Goal: Task Accomplishment & Management: Manage account settings

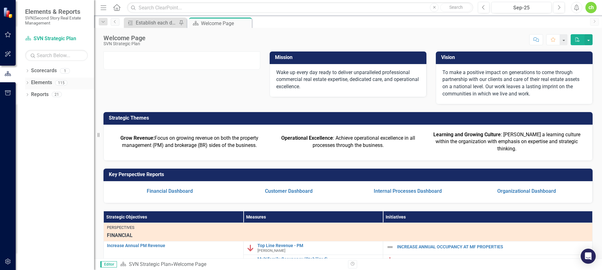
click at [27, 84] on icon "Dropdown" at bounding box center [27, 83] width 4 height 3
click at [46, 106] on link "Measure Measures" at bounding box center [49, 106] width 31 height 7
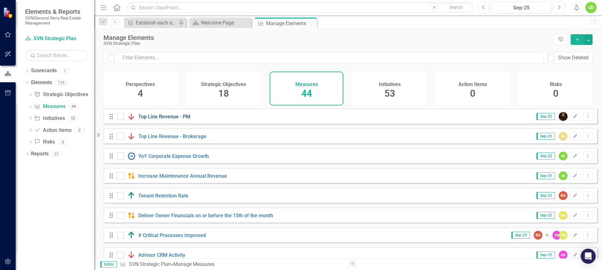
click at [170, 119] on link "Top Line Revenue - PM" at bounding box center [164, 116] width 52 height 6
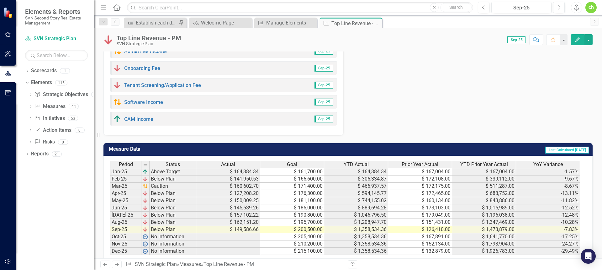
scroll to position [353, 0]
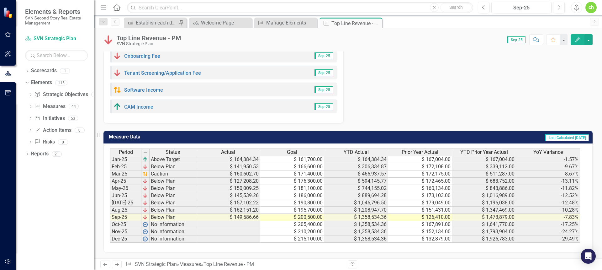
click at [244, 218] on td "$ 149,586.66" at bounding box center [228, 217] width 64 height 7
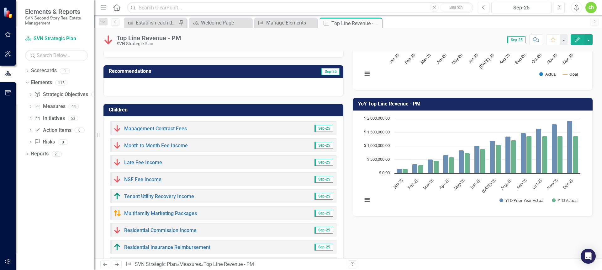
scroll to position [129, 0]
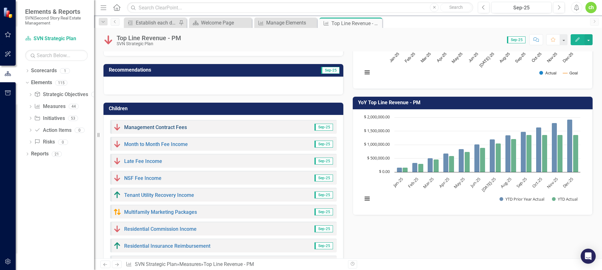
click at [178, 126] on link "Management Contract Fees" at bounding box center [155, 127] width 63 height 6
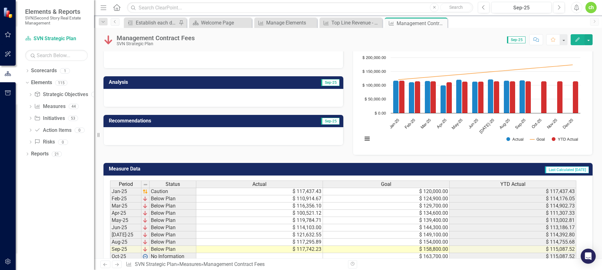
scroll to position [85, 0]
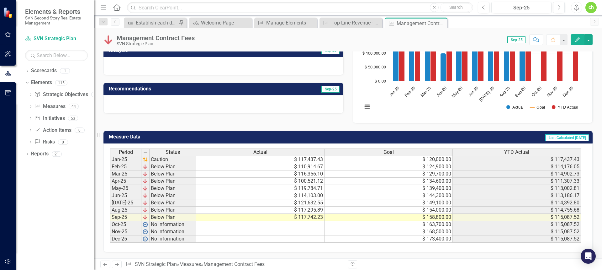
click at [296, 216] on td "$ 117,742.23" at bounding box center [260, 217] width 128 height 7
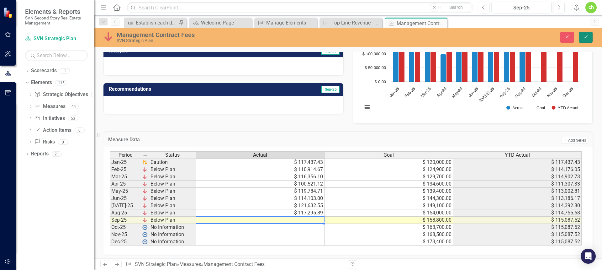
click at [583, 35] on icon "Save" at bounding box center [586, 36] width 6 height 4
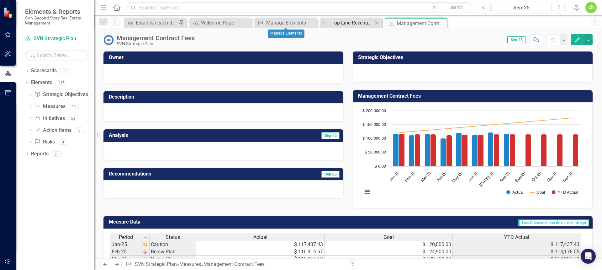
click at [344, 21] on div "Top Line Revenue - PM" at bounding box center [351, 23] width 41 height 8
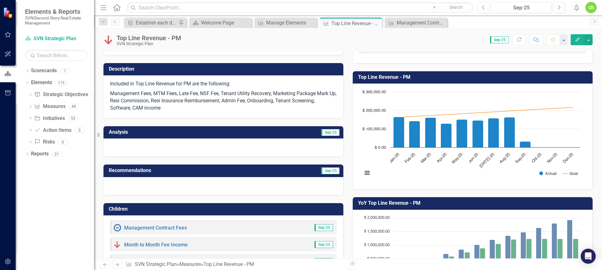
scroll to position [44, 0]
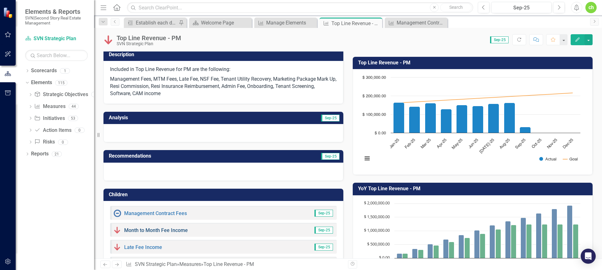
click at [174, 230] on link "Month to Month Fee Income" at bounding box center [156, 230] width 64 height 6
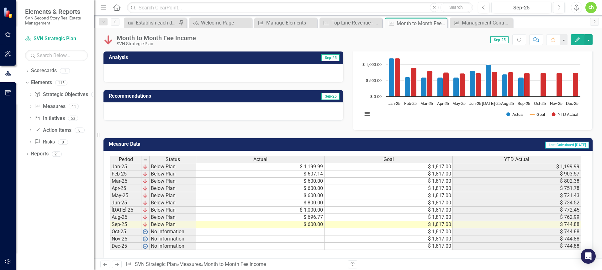
scroll to position [85, 0]
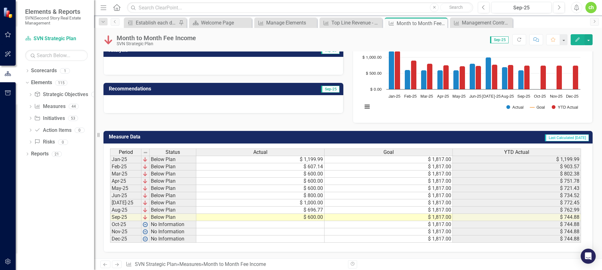
click at [245, 218] on td "$ 600.00" at bounding box center [260, 217] width 128 height 7
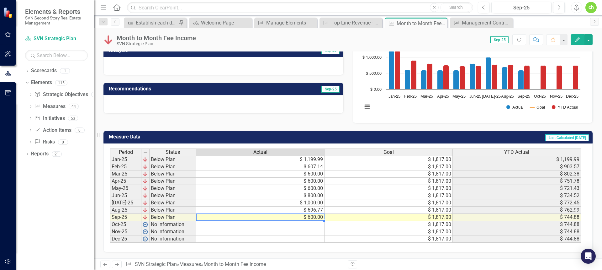
scroll to position [0, 0]
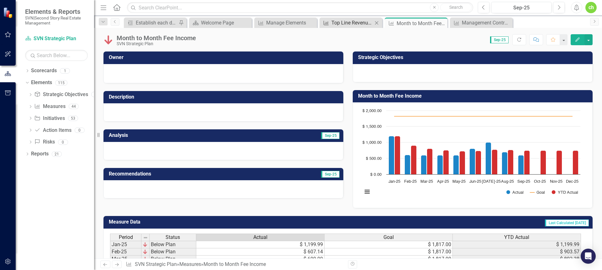
click at [350, 25] on div "Top Line Revenue - PM" at bounding box center [351, 23] width 41 height 8
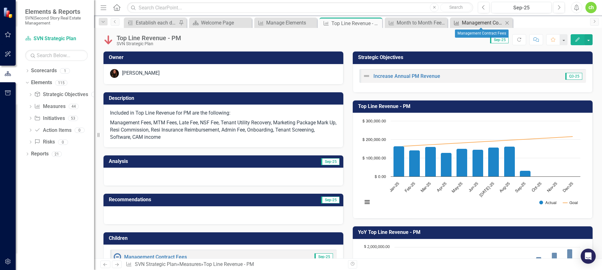
click at [470, 23] on div "Management Contract Fees" at bounding box center [482, 23] width 41 height 8
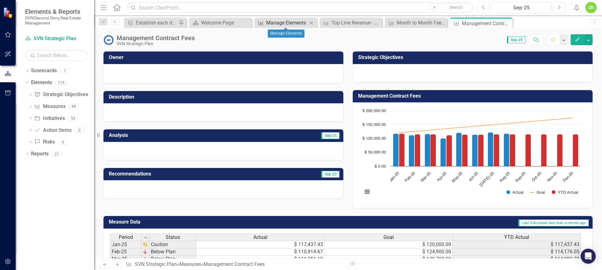
click at [282, 24] on div "Manage Elements" at bounding box center [286, 23] width 41 height 8
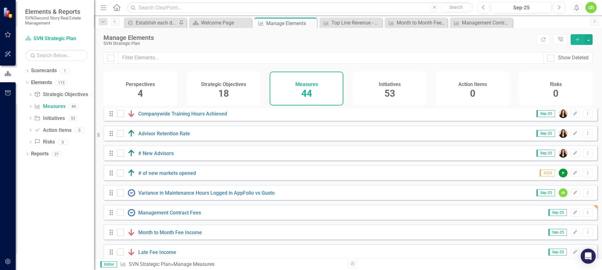
scroll to position [243, 0]
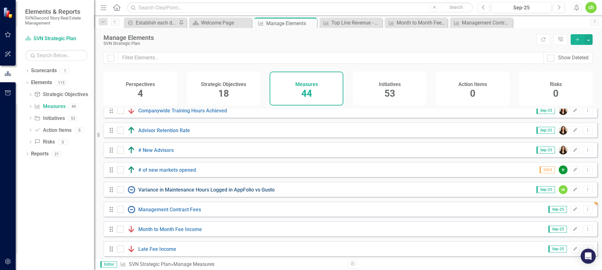
click at [230, 192] on link "Variance in Maintenance Hours Logged in AppFolio vs Gusto" at bounding box center [206, 190] width 136 height 6
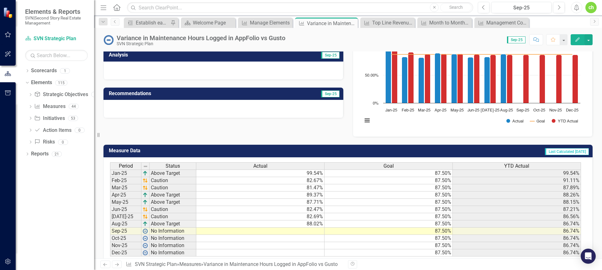
scroll to position [82, 0]
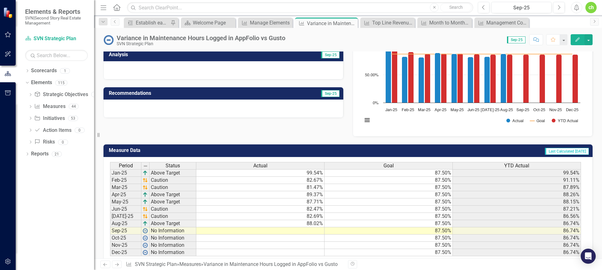
click at [306, 231] on td at bounding box center [260, 230] width 128 height 7
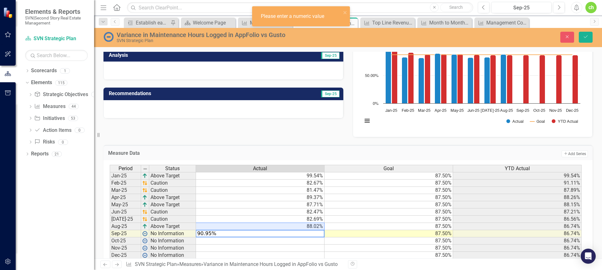
click at [110, 222] on div "Period Status Actual Goal YTD Actual Jan-25 Above Target 99.54% 87.50% 99.54% F…" at bounding box center [110, 212] width 0 height 94
click at [257, 236] on textarea "90.95%" at bounding box center [260, 233] width 129 height 8
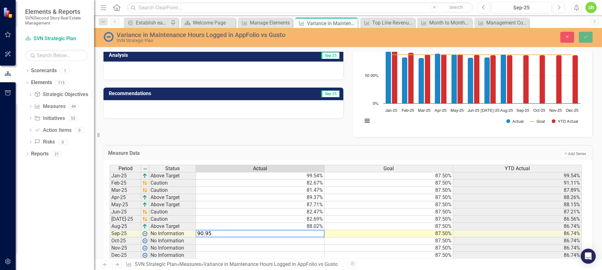
type textarea "90.95"
click at [259, 241] on td at bounding box center [260, 240] width 129 height 7
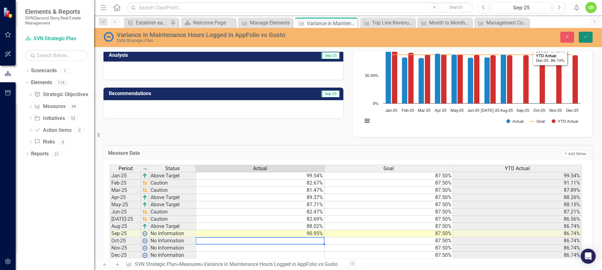
click at [591, 36] on button "Save" at bounding box center [586, 37] width 14 height 11
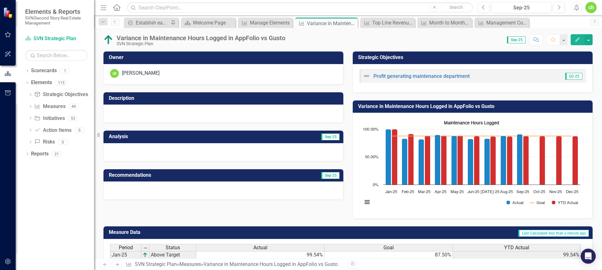
click at [574, 38] on button "Edit" at bounding box center [578, 39] width 14 height 11
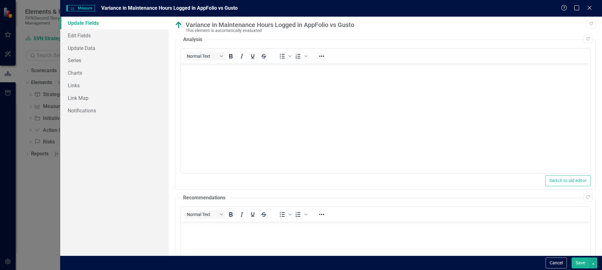
scroll to position [0, 0]
click at [266, 91] on body "Rich Text Area. Press ALT-0 for help." at bounding box center [384, 110] width 409 height 94
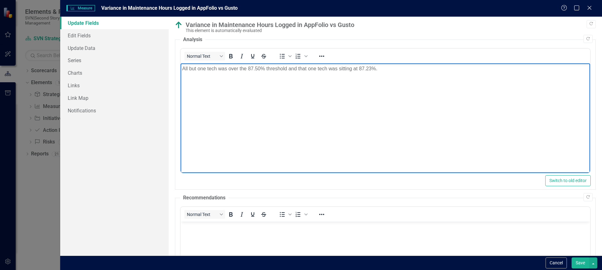
click at [287, 68] on p "All but one tech was over the 87.50% threshold and that one tech was sitting at…" at bounding box center [385, 69] width 406 height 8
click at [580, 262] on button "Save" at bounding box center [581, 262] width 18 height 11
